Goal: Complete application form: Complete application form

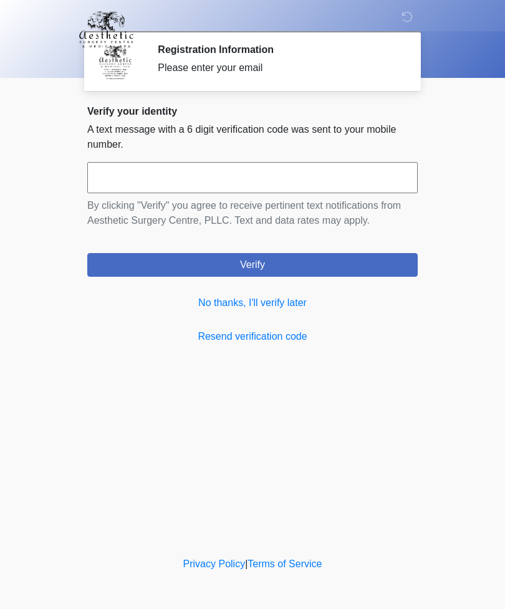
click at [293, 306] on link "No thanks, I'll verify later" at bounding box center [252, 302] width 330 height 15
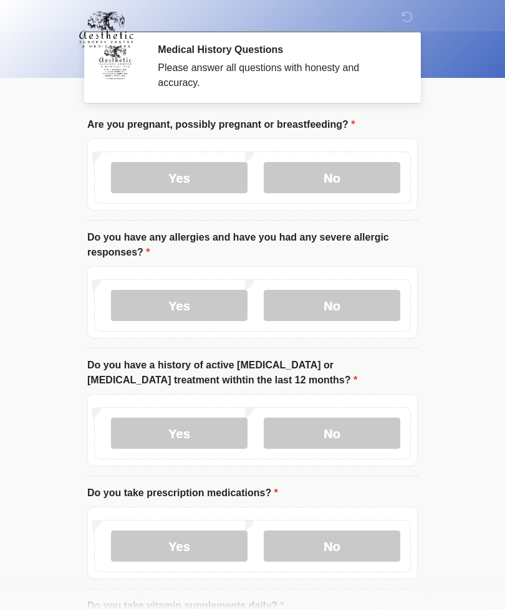
click at [182, 176] on label "Yes" at bounding box center [179, 177] width 136 height 31
click at [348, 307] on label "No" at bounding box center [332, 305] width 136 height 31
click at [344, 441] on label "No" at bounding box center [332, 432] width 136 height 31
click at [182, 542] on label "Yes" at bounding box center [179, 545] width 136 height 31
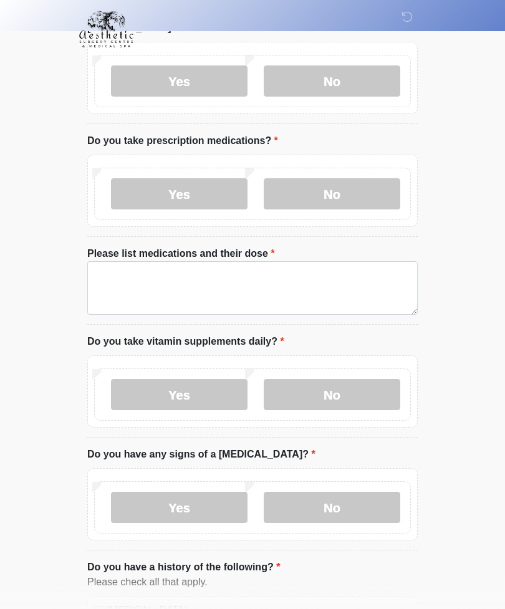
scroll to position [353, 0]
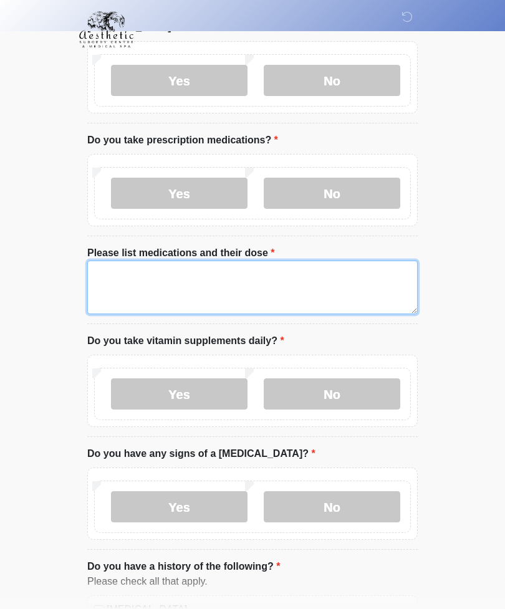
click at [123, 285] on textarea "Please list medications and their dose" at bounding box center [252, 287] width 330 height 54
type textarea "*"
type textarea "**********"
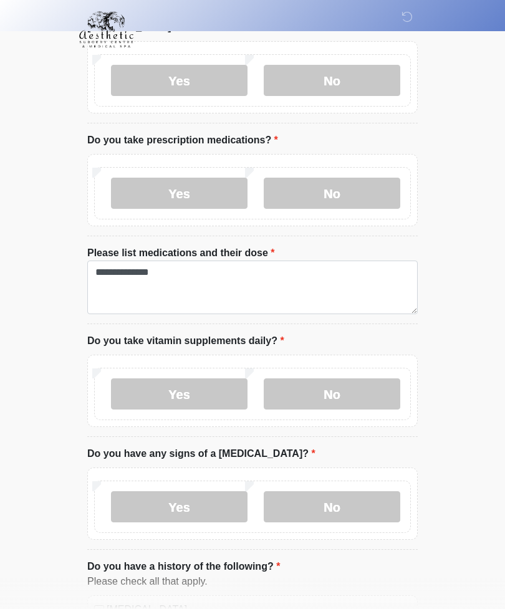
click at [214, 387] on label "Yes" at bounding box center [179, 393] width 136 height 31
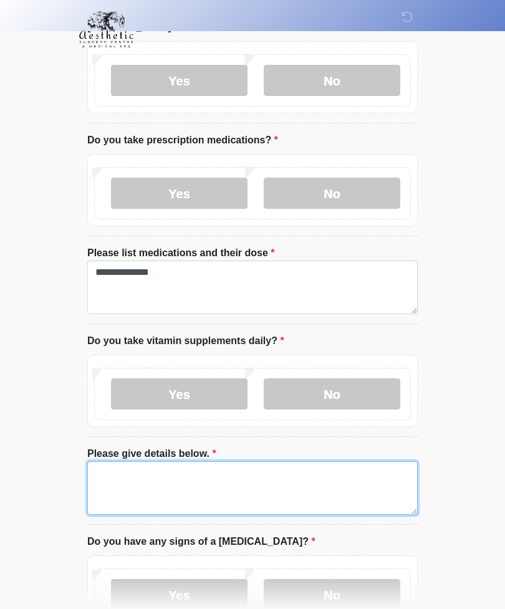
click at [120, 472] on textarea "Please give details below." at bounding box center [252, 488] width 330 height 54
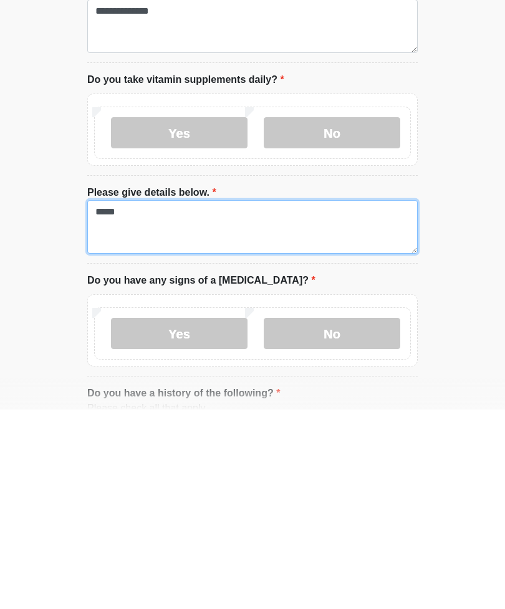
type textarea "*****"
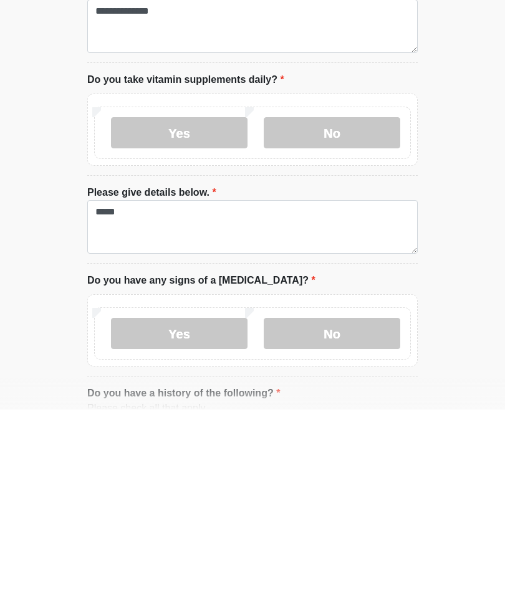
click at [338, 517] on label "No" at bounding box center [332, 532] width 136 height 31
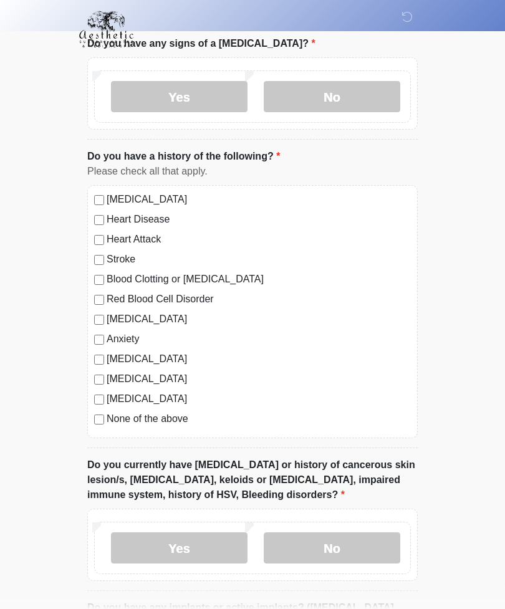
scroll to position [867, 0]
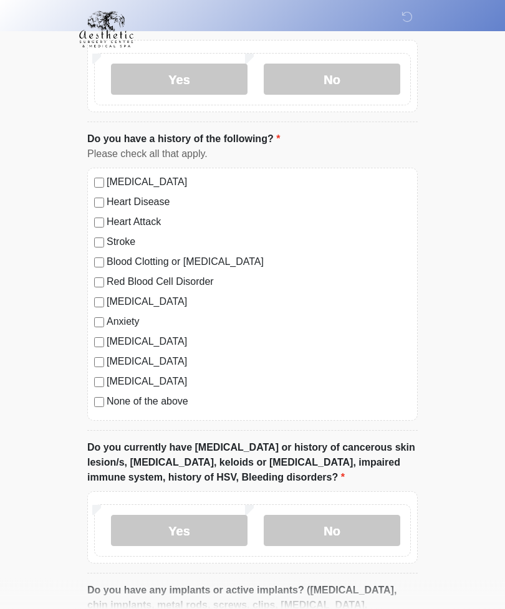
click at [95, 190] on div "[MEDICAL_DATA] Heart Disease Heart Attack Stroke Blood Clotting or [MEDICAL_DAT…" at bounding box center [252, 294] width 330 height 253
click at [204, 530] on label "Yes" at bounding box center [179, 530] width 136 height 31
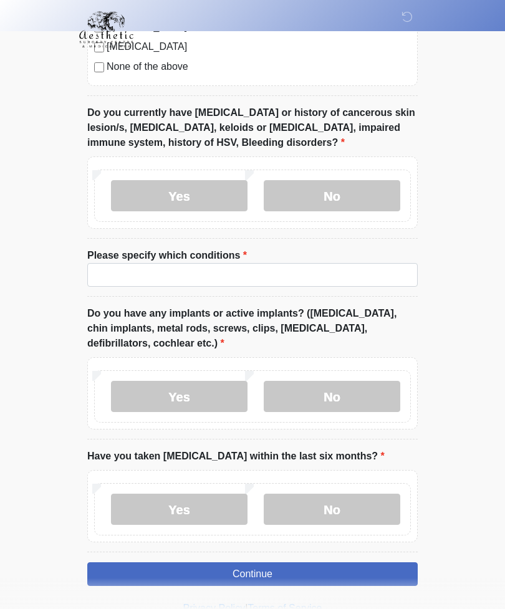
scroll to position [1203, 0]
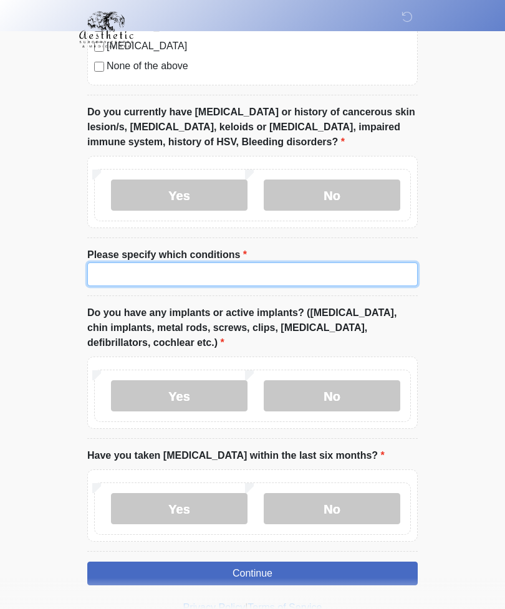
click at [115, 269] on input "Please specify which conditions" at bounding box center [252, 274] width 330 height 24
type input "**********"
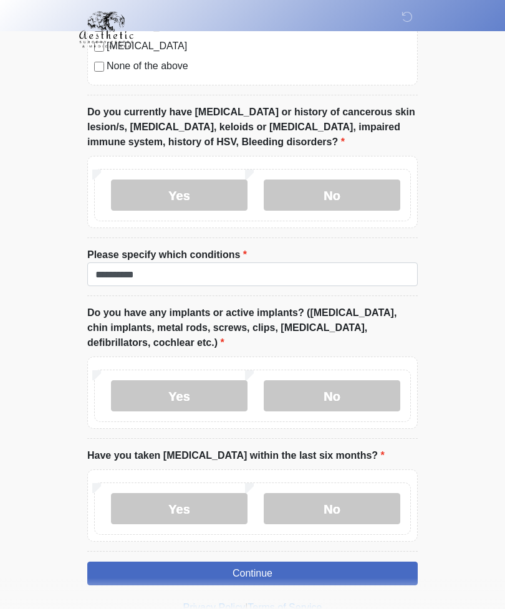
click at [187, 393] on label "Yes" at bounding box center [179, 395] width 136 height 31
click at [186, 393] on label "Yes" at bounding box center [179, 395] width 136 height 31
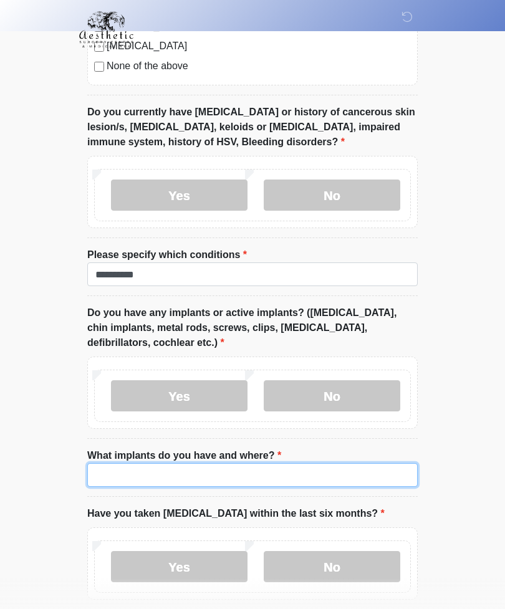
click at [123, 463] on input "What implants do you have and where?" at bounding box center [252, 475] width 330 height 24
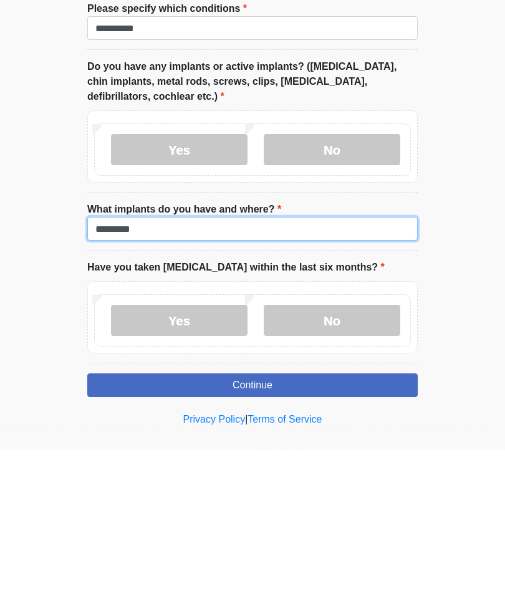
type input "********"
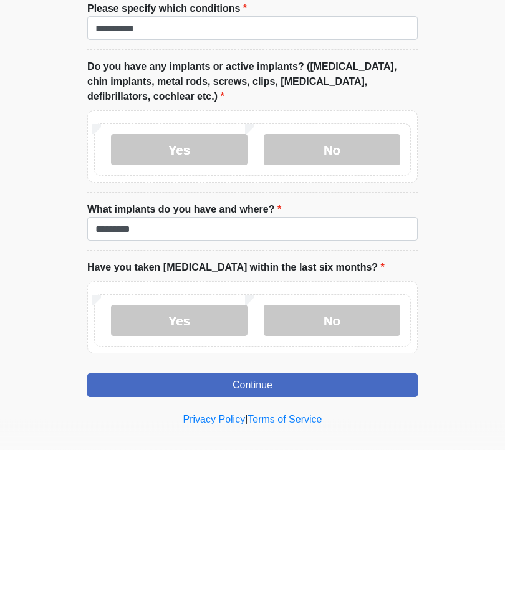
click at [340, 464] on label "No" at bounding box center [332, 479] width 136 height 31
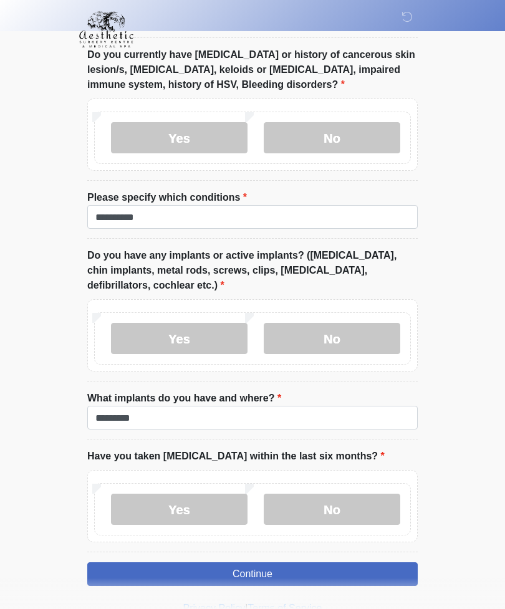
click at [269, 566] on button "Continue" at bounding box center [252, 574] width 330 height 24
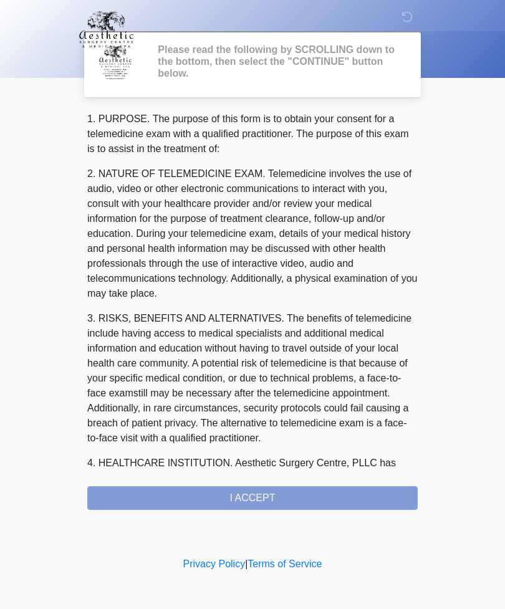
scroll to position [0, 0]
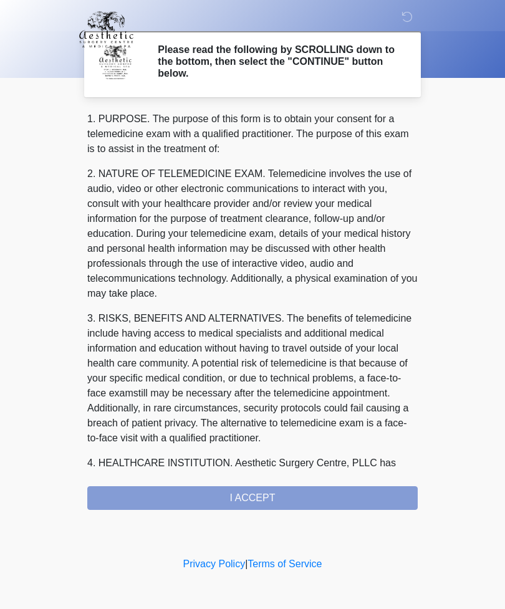
click at [272, 497] on div "1. PURPOSE. The purpose of this form is to obtain your consent for a telemedici…" at bounding box center [252, 311] width 330 height 398
click at [265, 502] on div "1. PURPOSE. The purpose of this form is to obtain your consent for a telemedici…" at bounding box center [252, 311] width 330 height 398
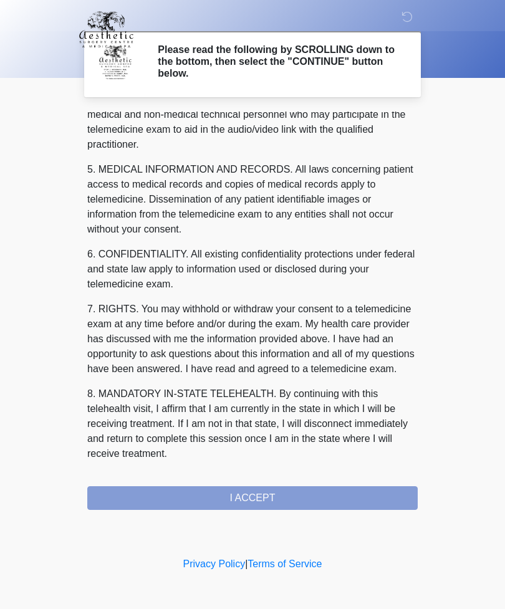
scroll to position [378, 0]
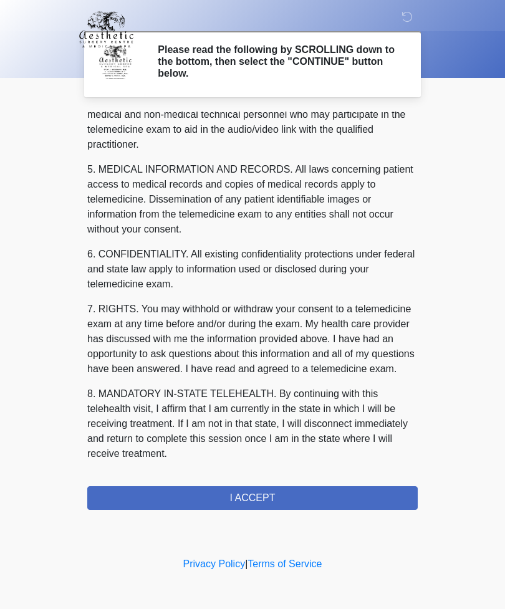
click at [269, 499] on button "I ACCEPT" at bounding box center [252, 498] width 330 height 24
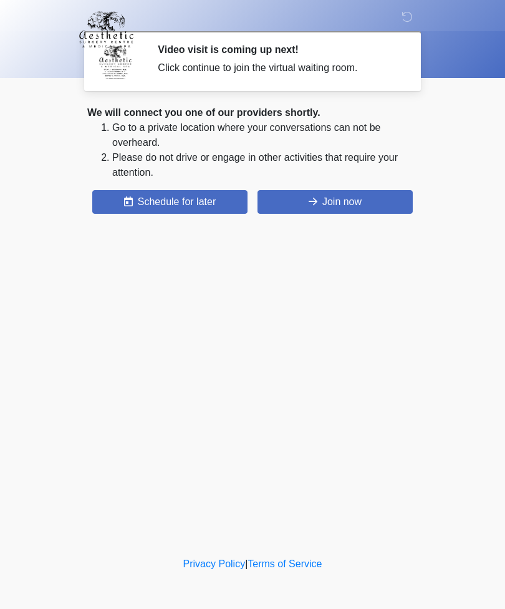
click at [312, 209] on button "Join now" at bounding box center [334, 202] width 155 height 24
